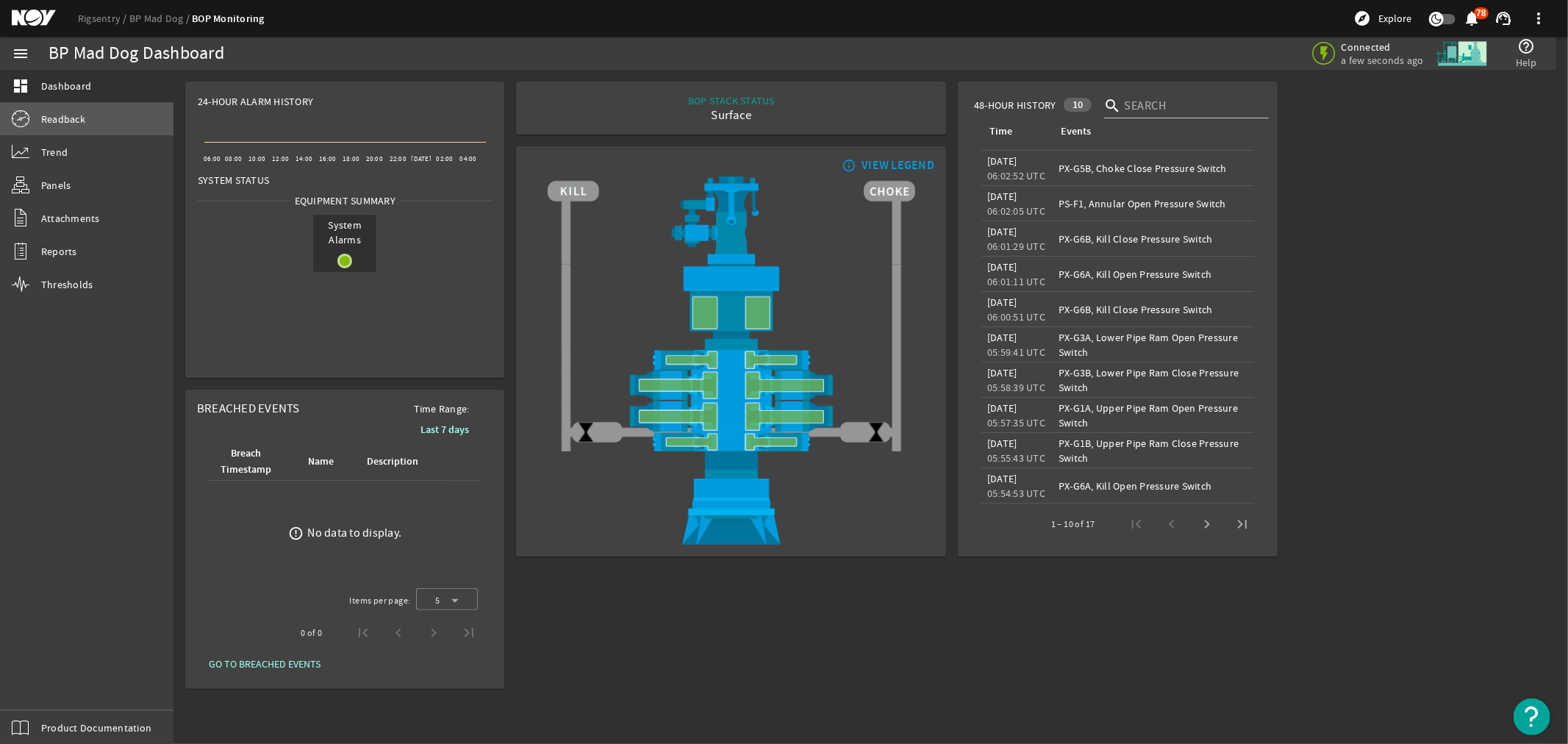
click at [56, 114] on span "Readback" at bounding box center [63, 119] width 44 height 14
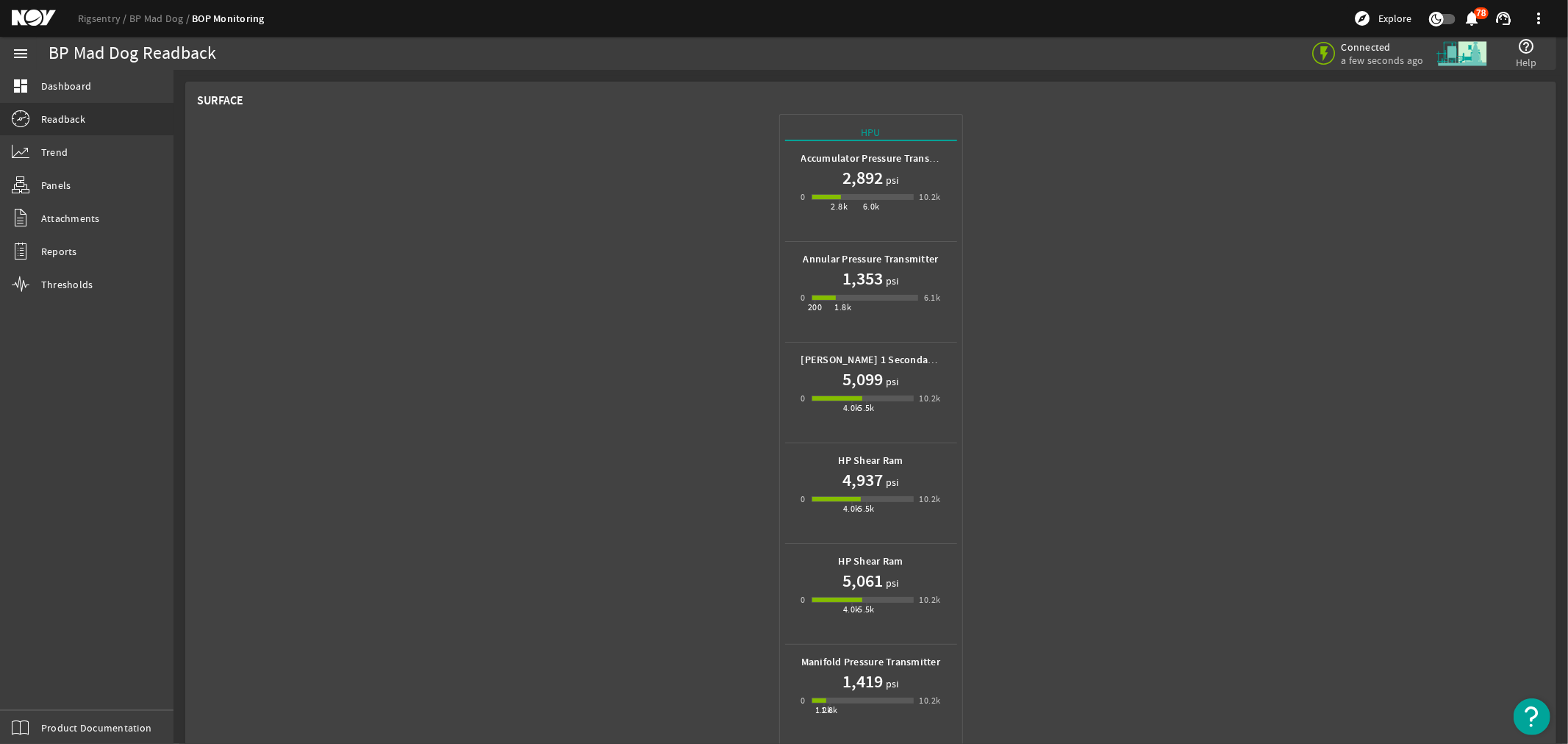
click at [27, 14] on mat-icon at bounding box center [45, 19] width 66 height 18
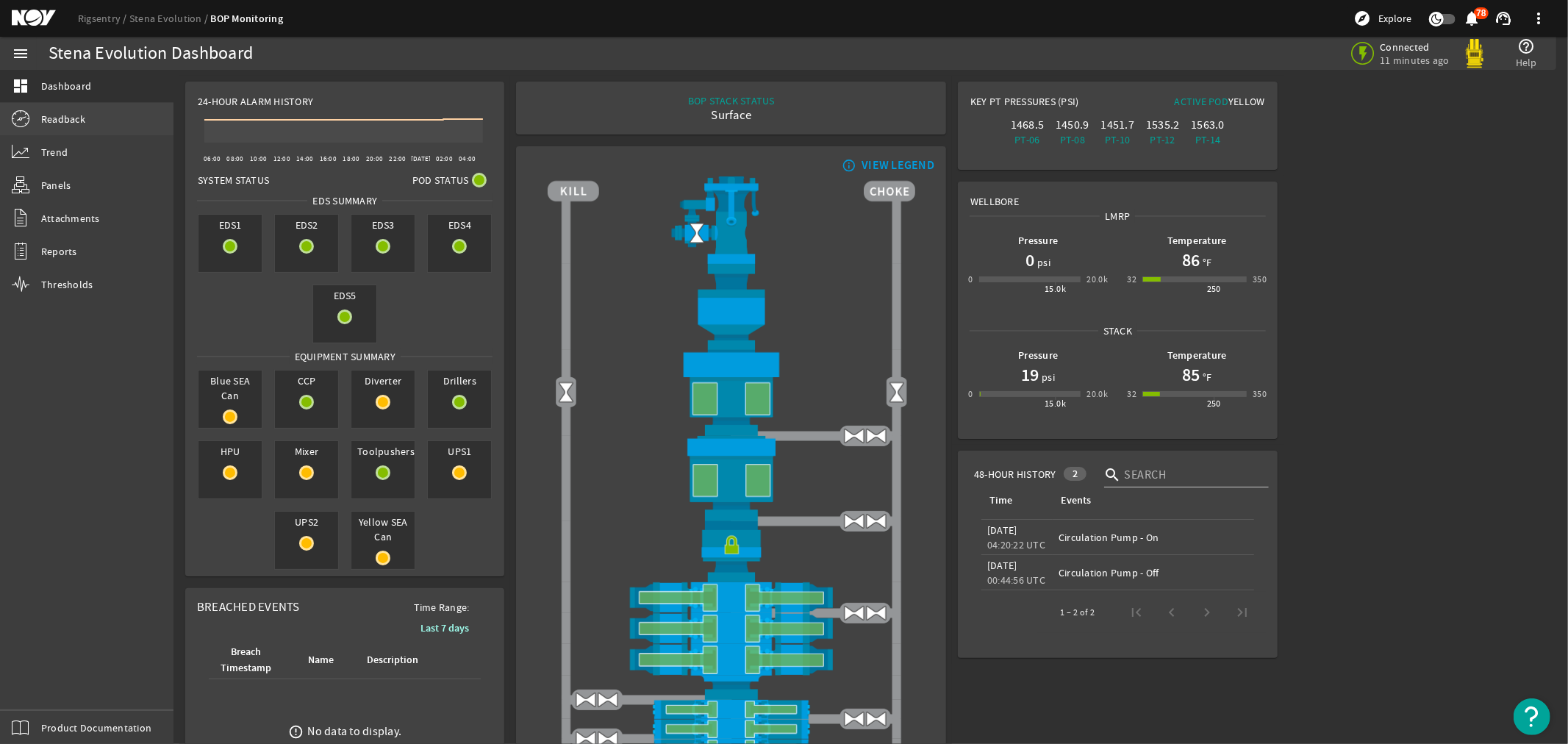
click at [81, 118] on span "Readback" at bounding box center [63, 119] width 44 height 14
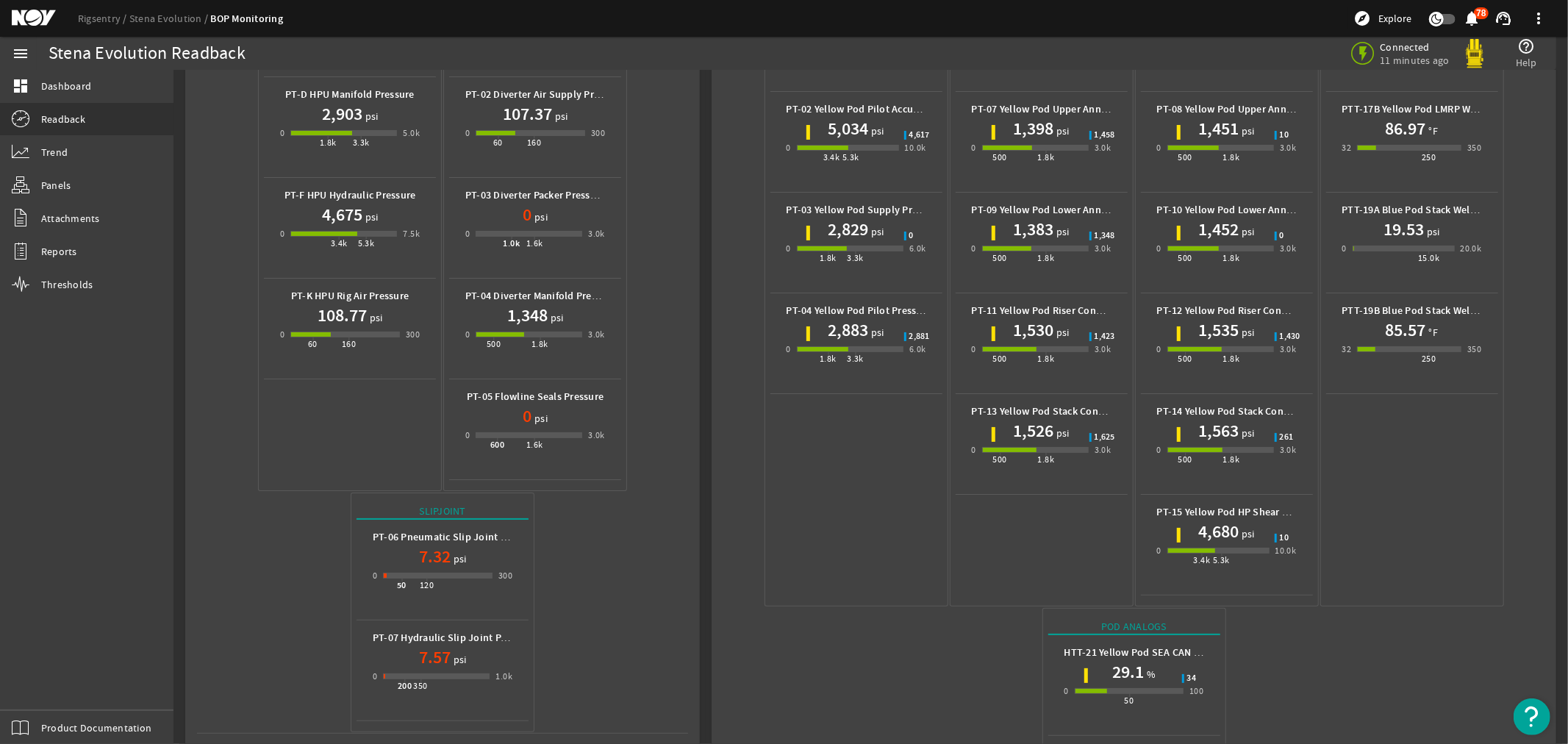
scroll to position [481, 0]
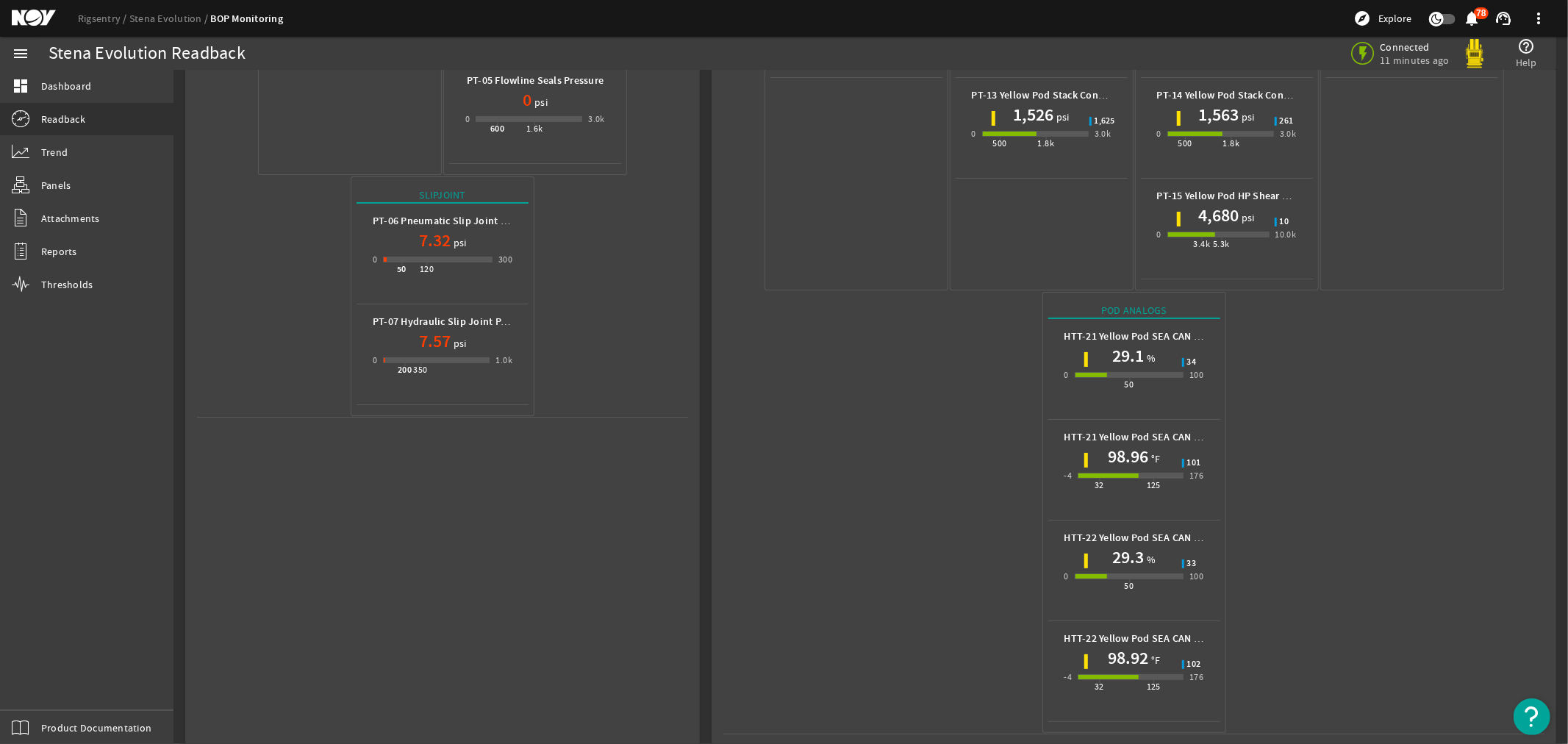
click at [19, 15] on mat-icon at bounding box center [45, 19] width 66 height 18
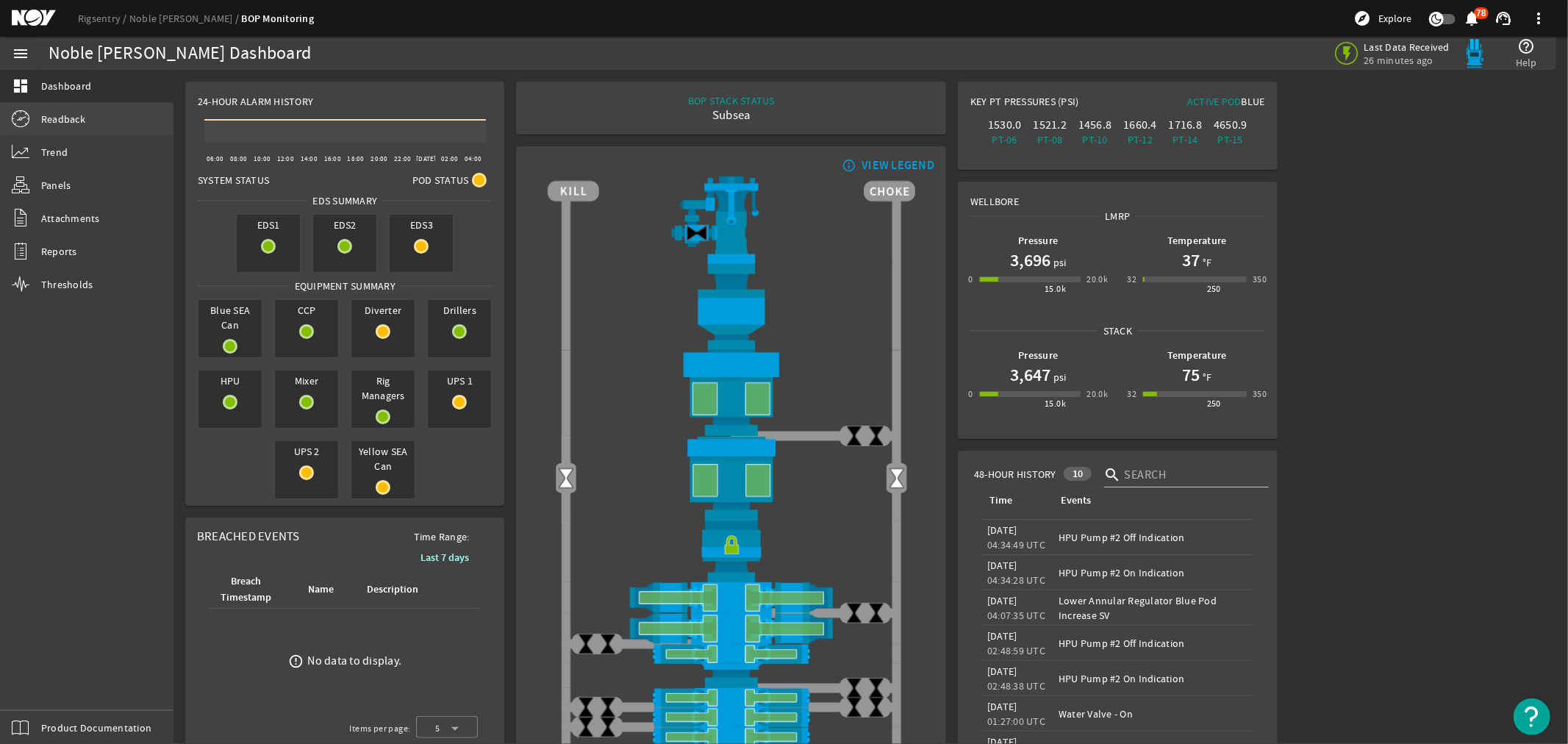
click at [71, 119] on span "Readback" at bounding box center [63, 119] width 44 height 14
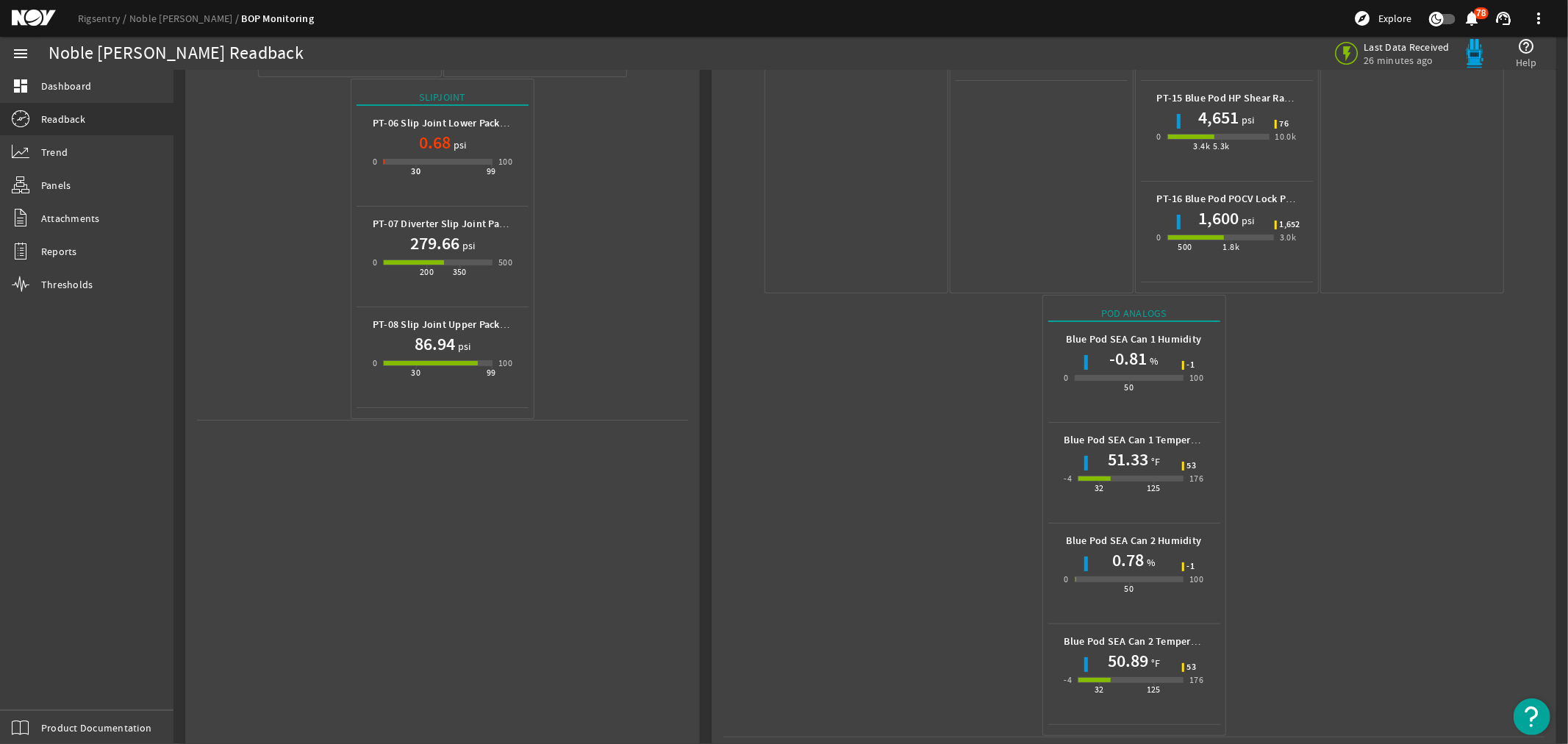
scroll to position [581, 0]
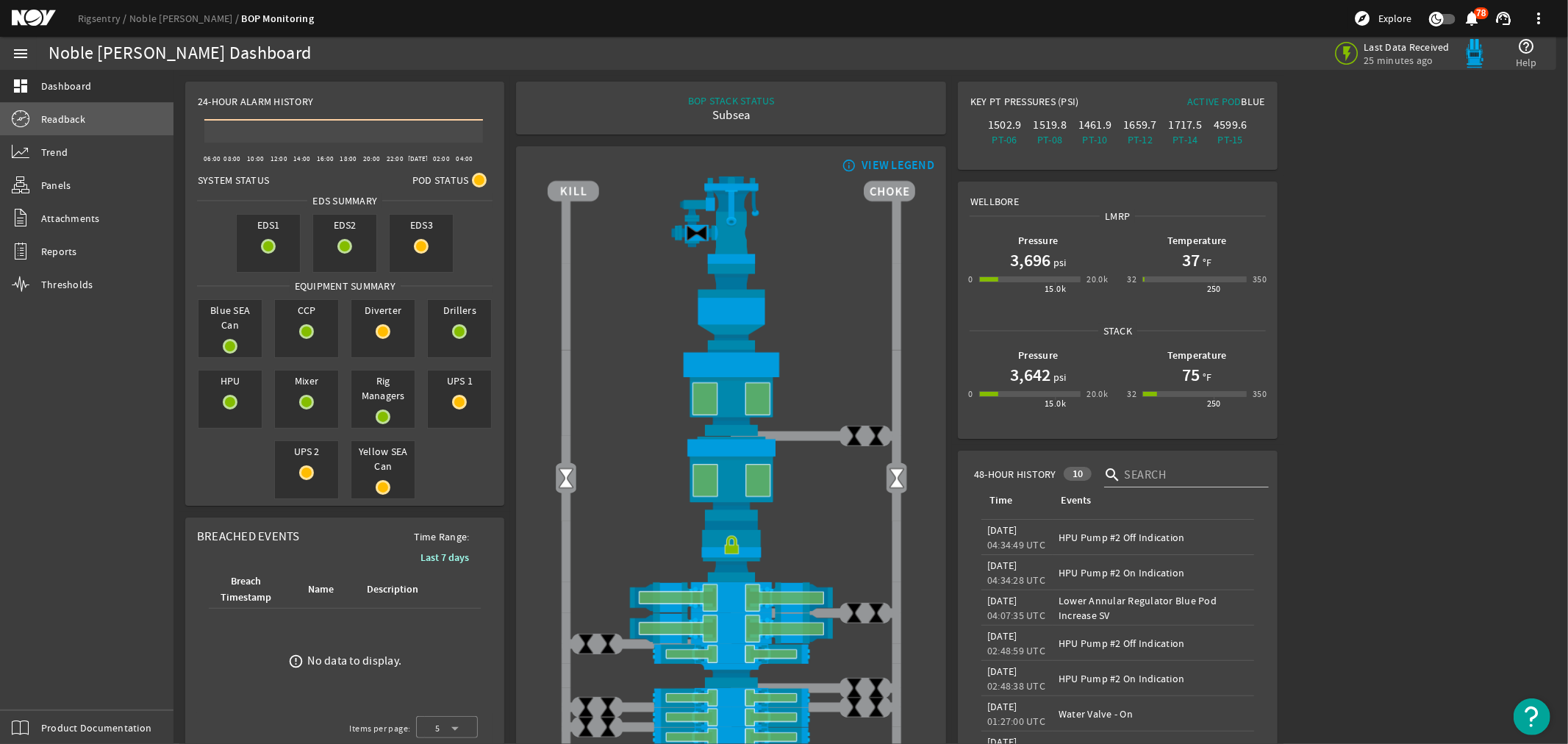
click at [46, 121] on span "Readback" at bounding box center [63, 119] width 44 height 14
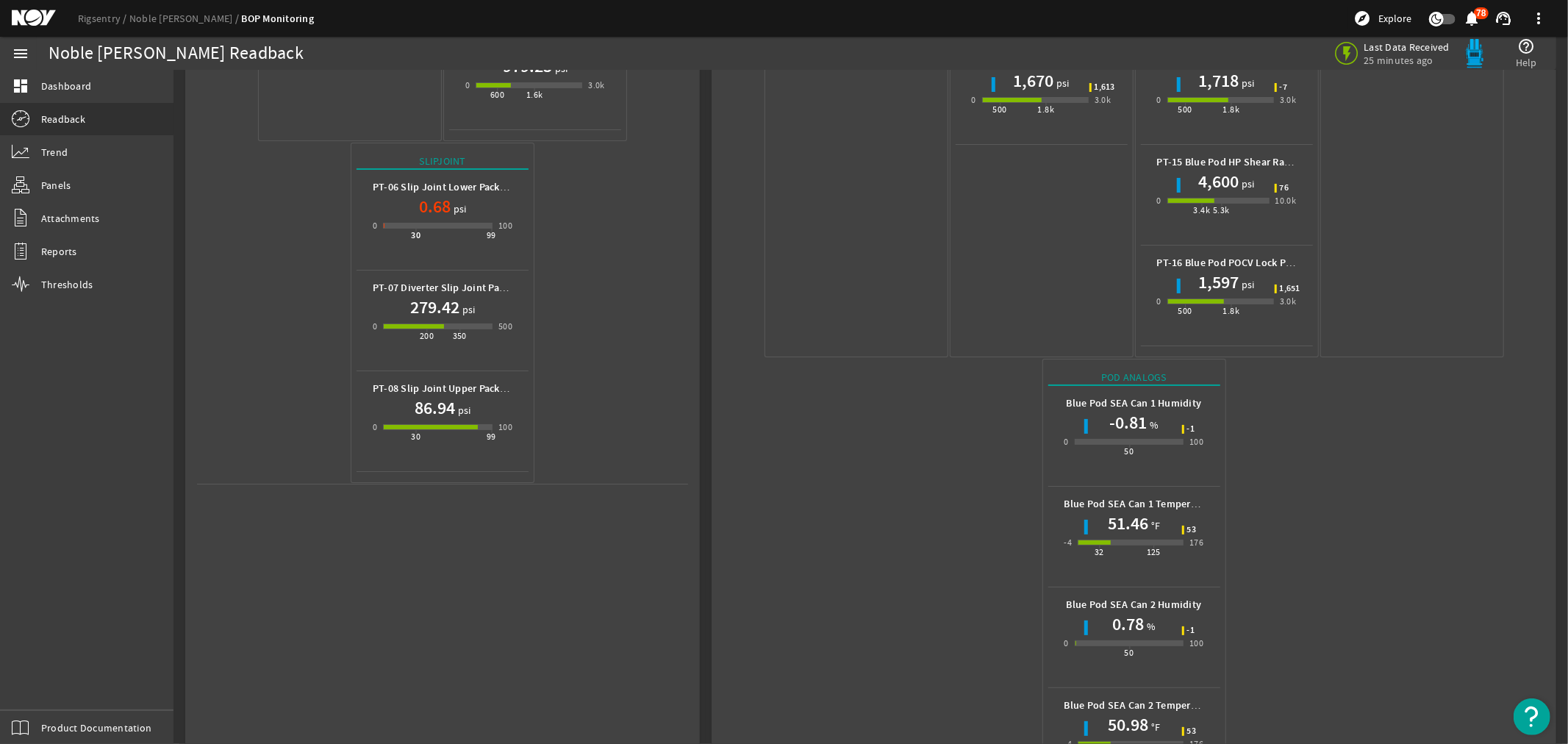
scroll to position [571, 0]
